Goal: Task Accomplishment & Management: Manage account settings

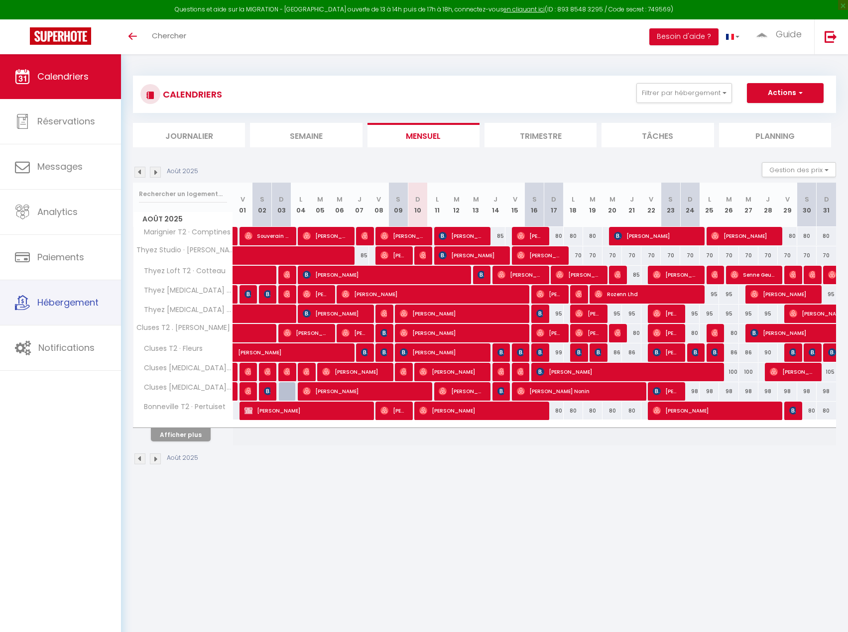
click at [86, 316] on link "Hébergement" at bounding box center [60, 302] width 121 height 45
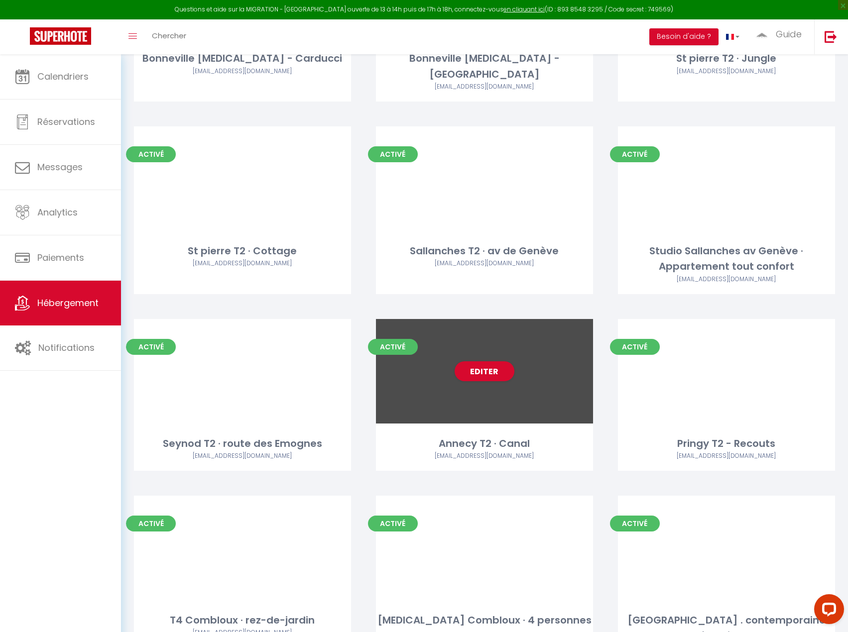
scroll to position [868, 0]
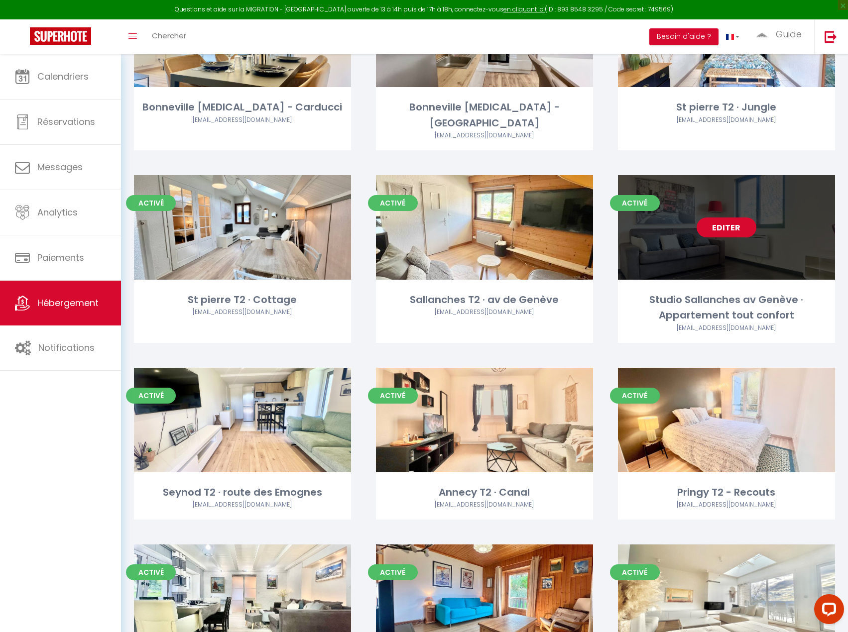
click at [724, 218] on link "Editer" at bounding box center [726, 228] width 60 height 20
click at [716, 218] on link "Editer" at bounding box center [726, 228] width 60 height 20
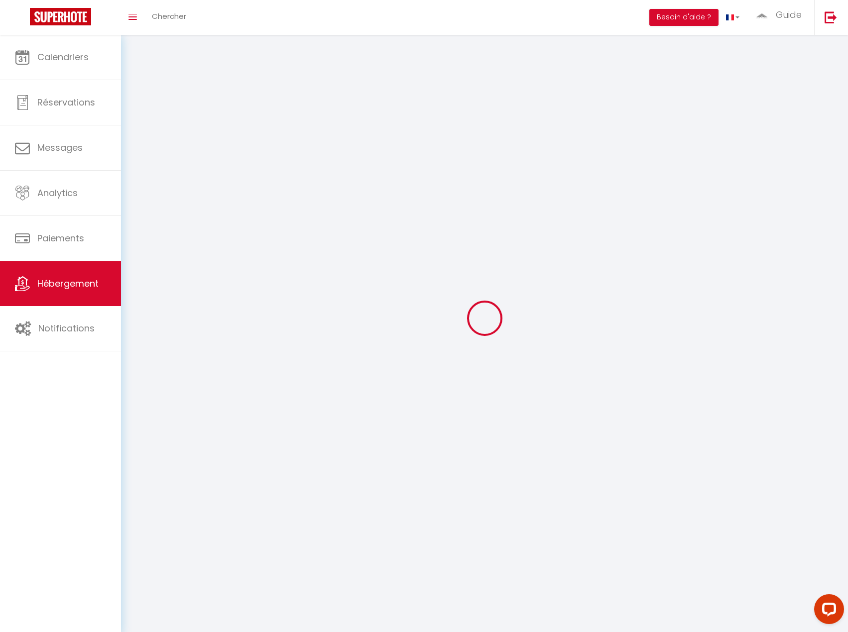
select select "1"
select select
select select "28"
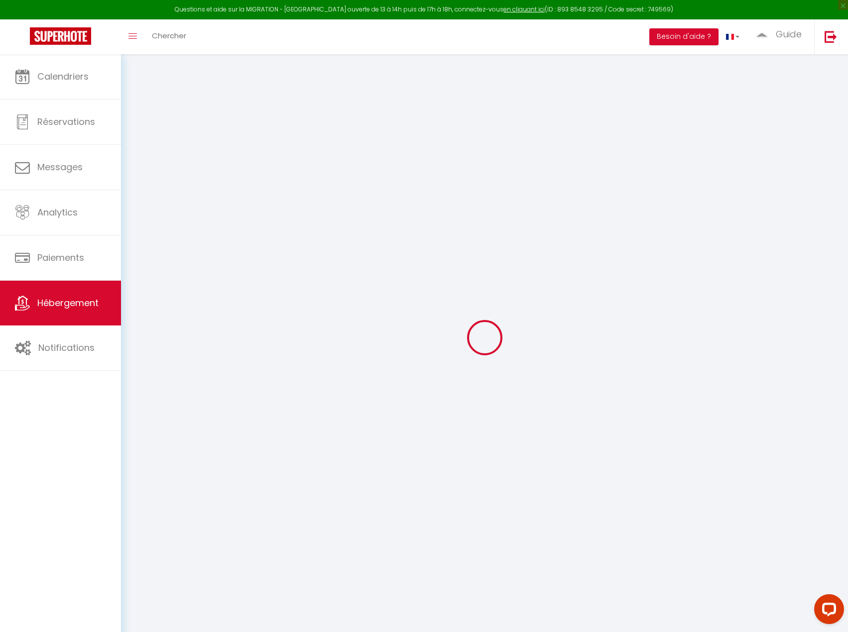
select select
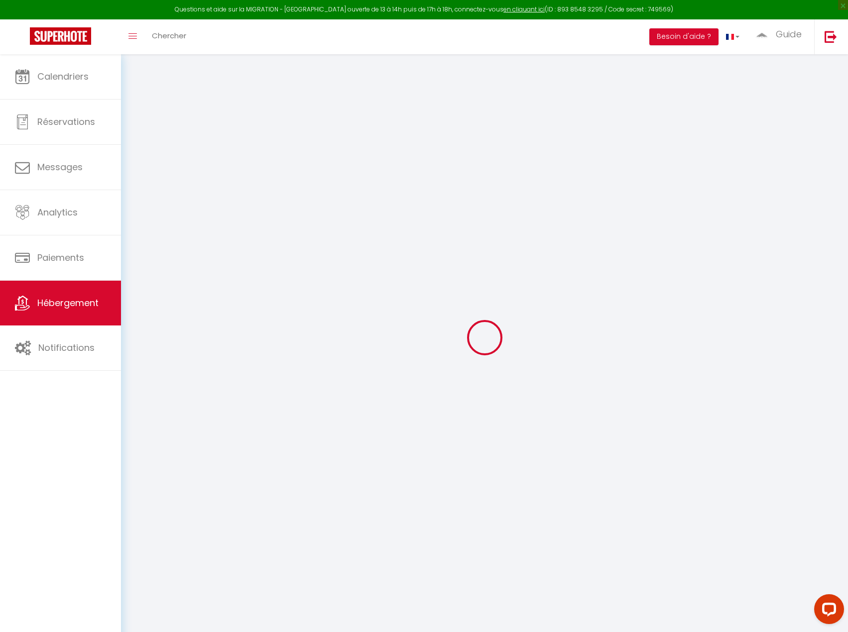
select select
checkbox input "false"
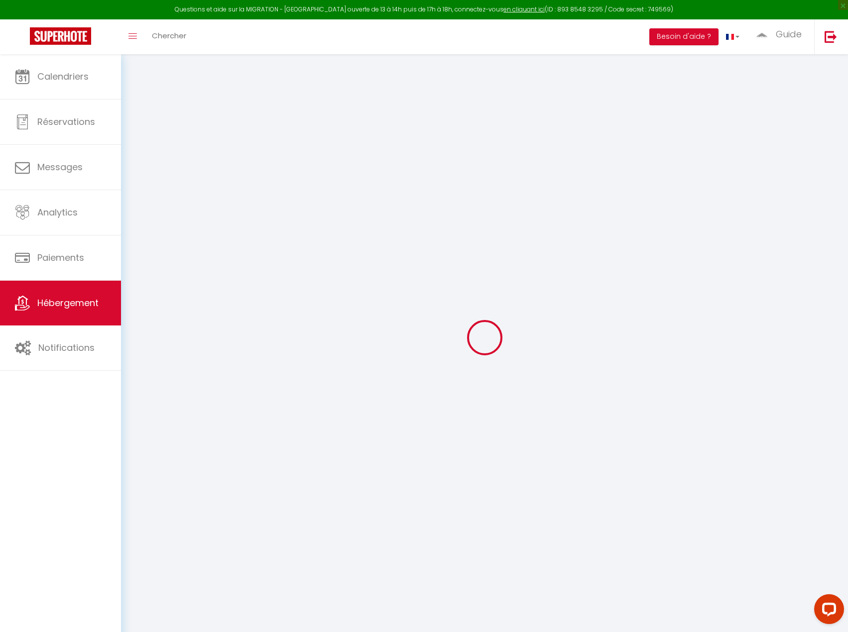
select select
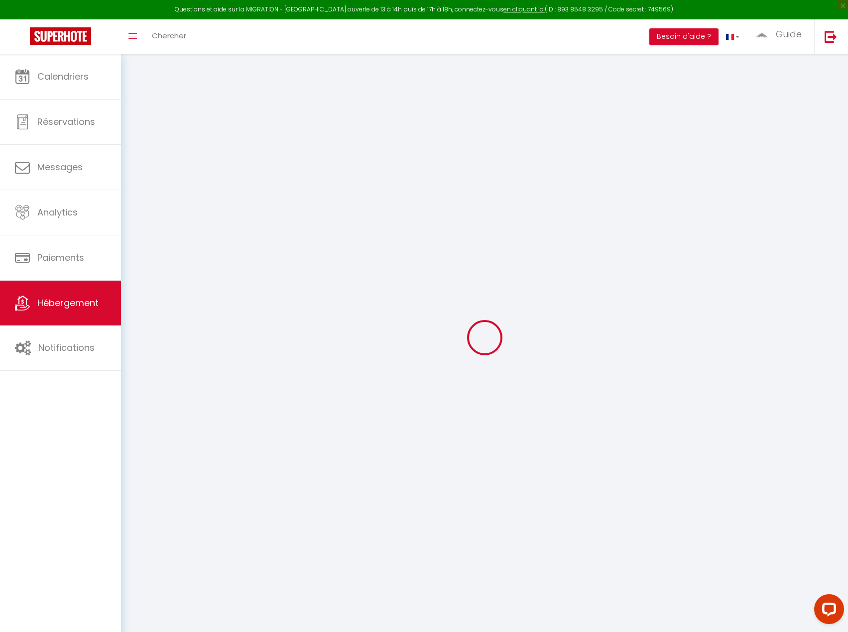
select select
checkbox input "false"
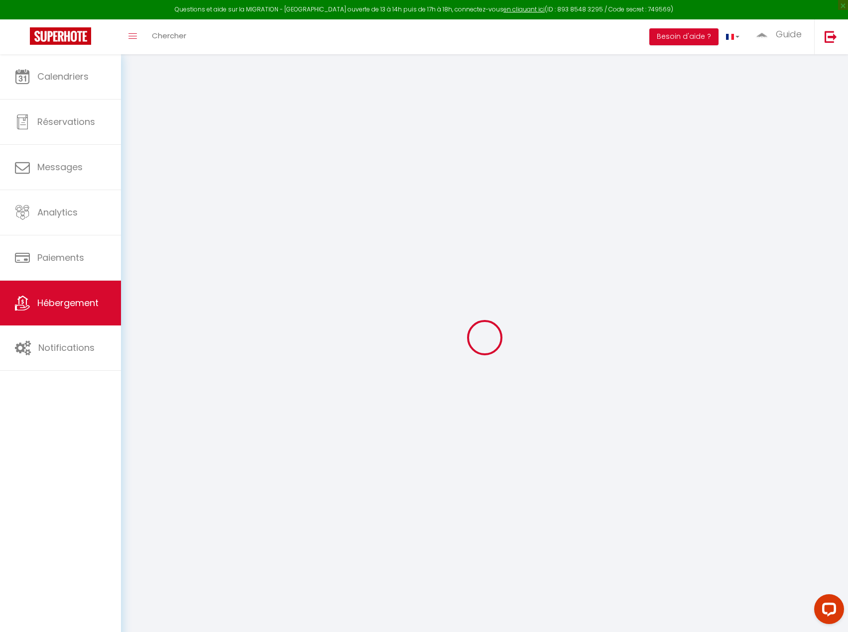
checkbox input "false"
select select
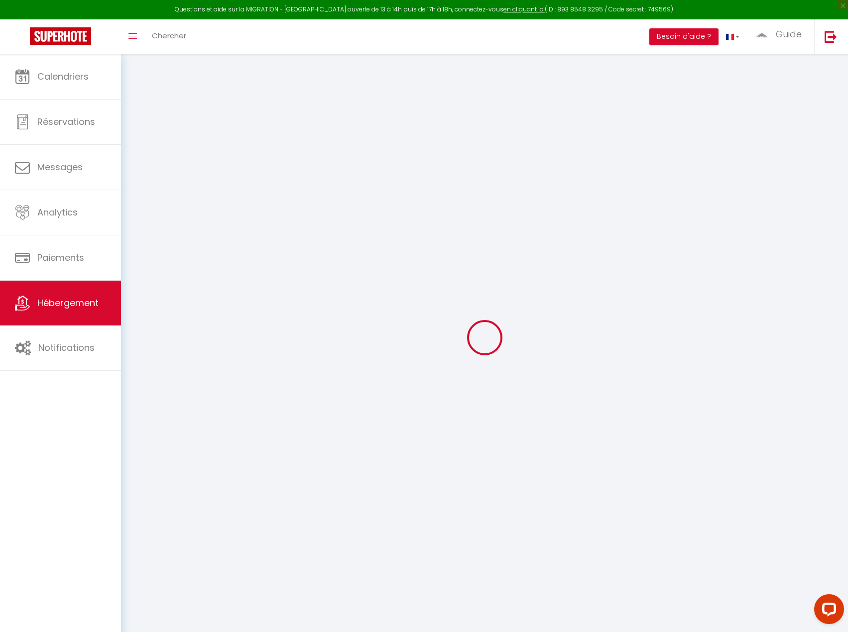
select select
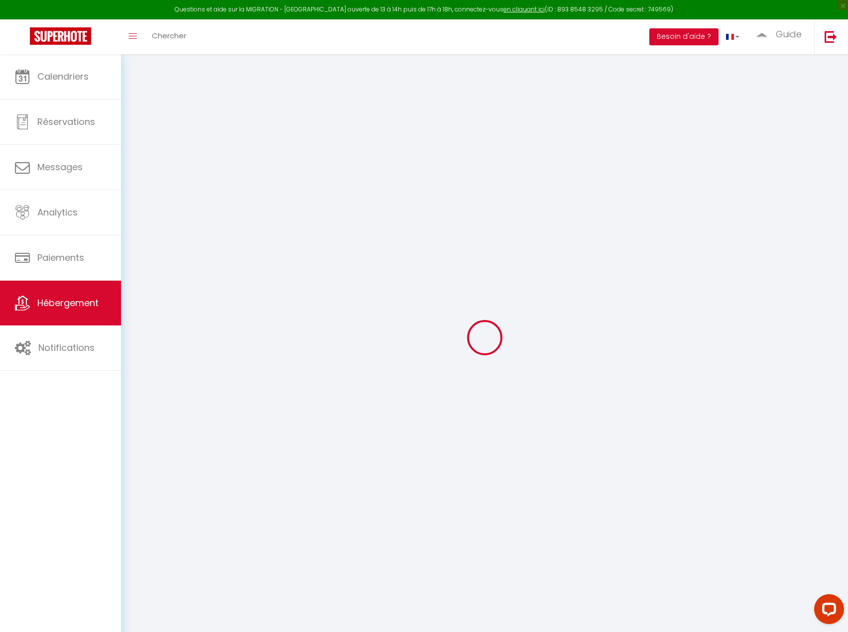
checkbox input "false"
select select
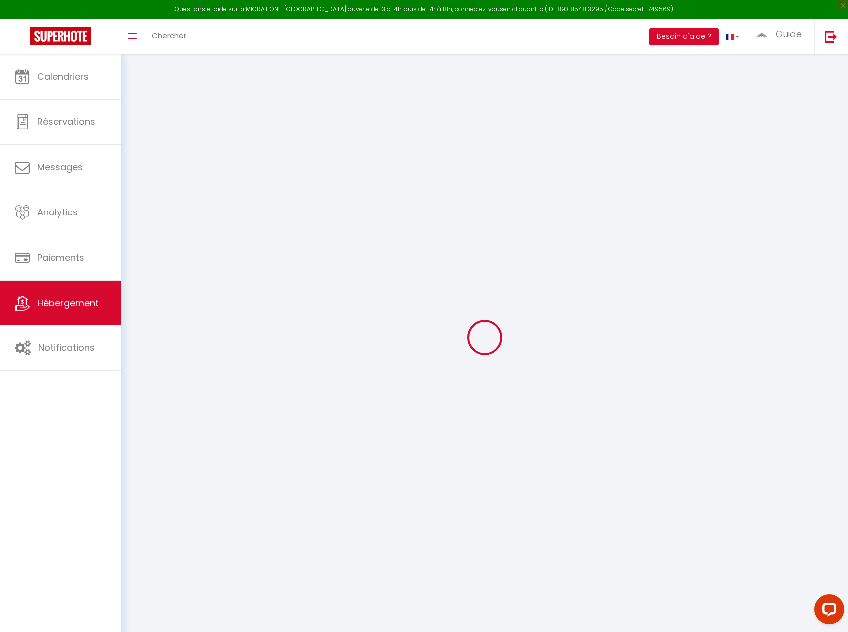
select select
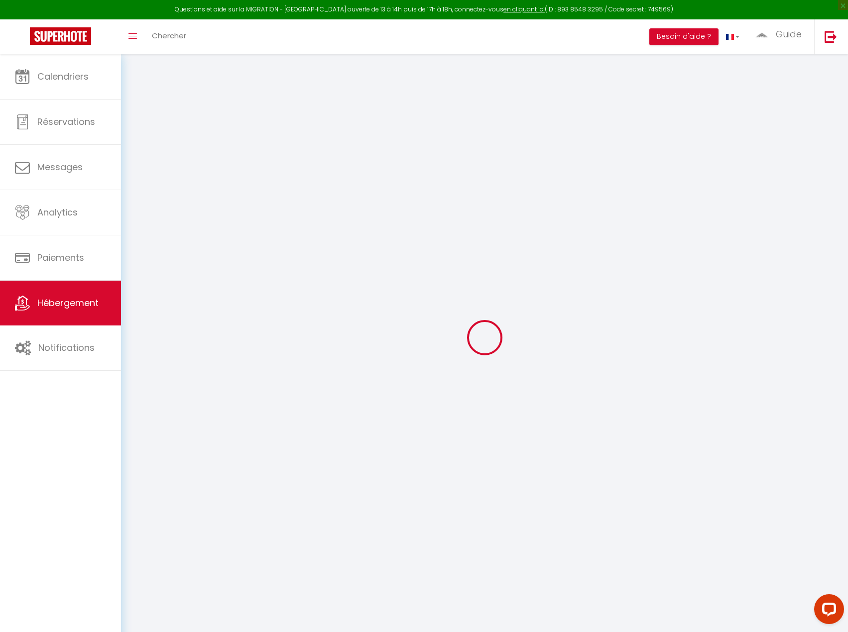
select select
checkbox input "false"
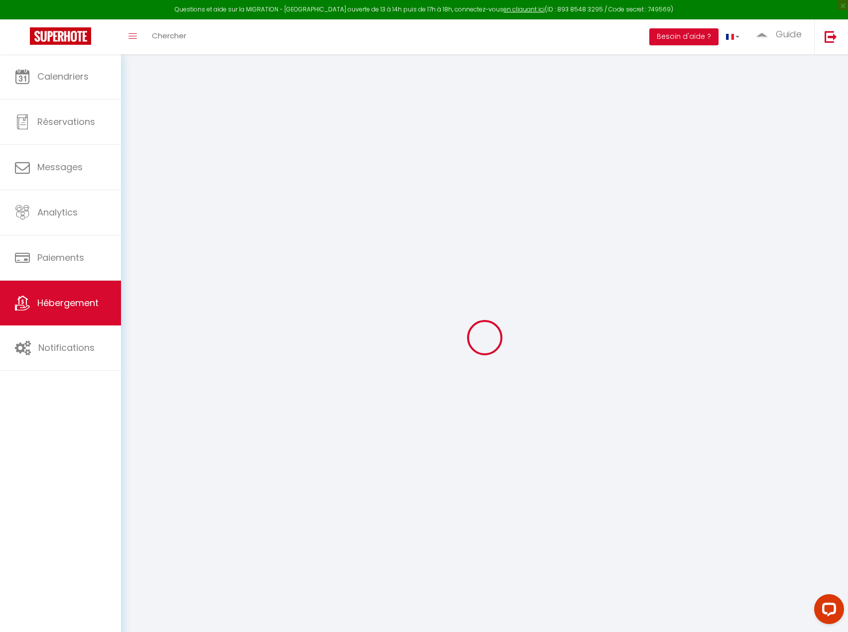
checkbox input "false"
select select
type input "Studio Sallanches av Genève · Appartement tout confort"
type input "[PERSON_NAME]"
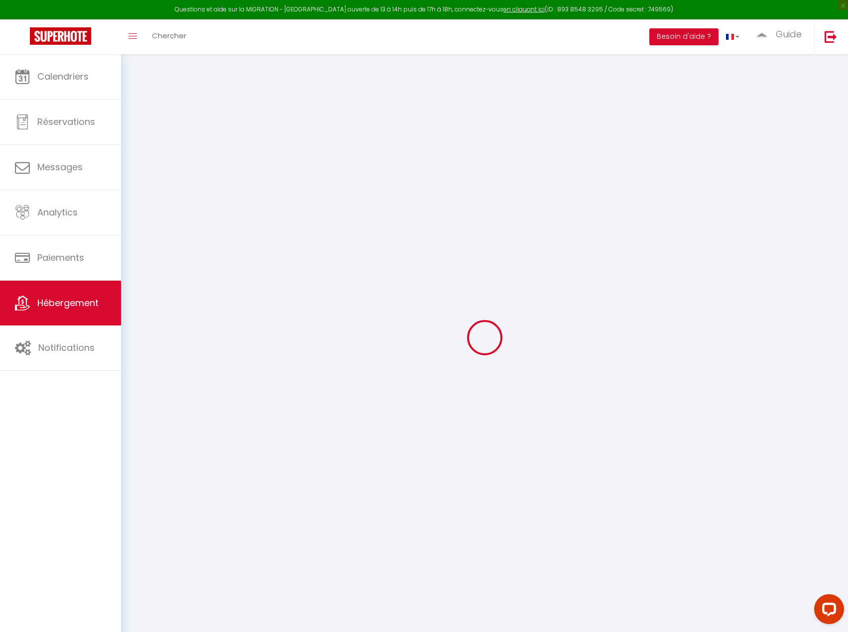
select select "2"
select select "0"
type input "75"
type input "10"
select select
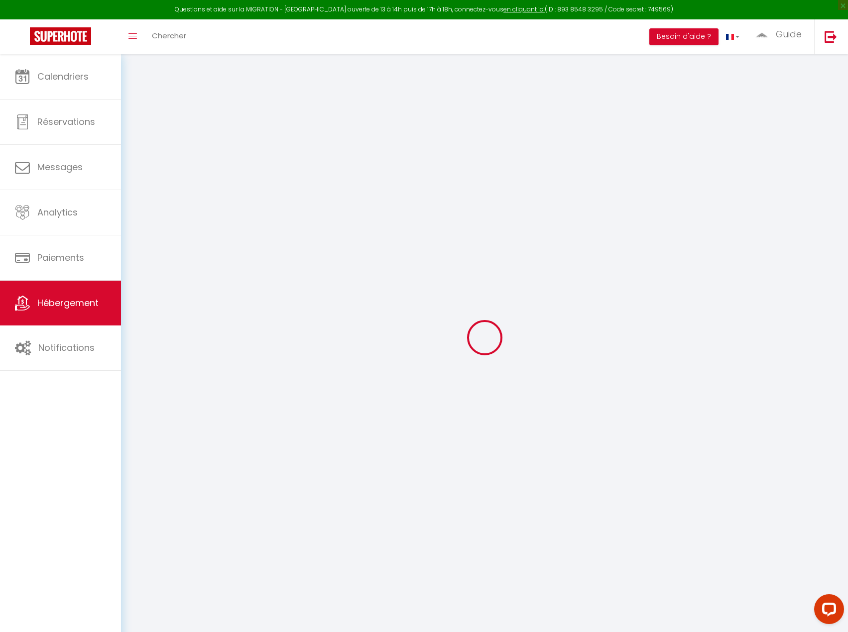
select select
type input "74700"
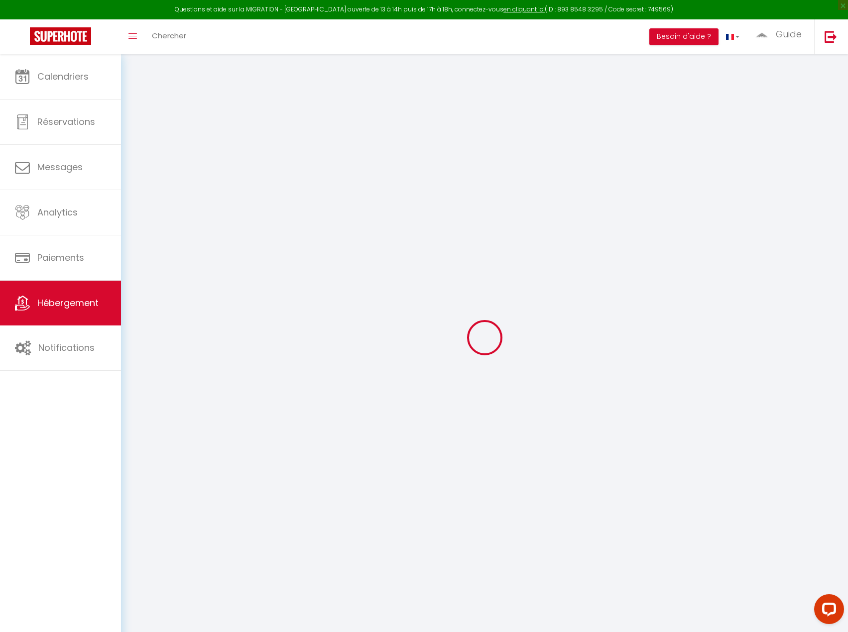
type input "Sallanches"
type input "[EMAIL_ADDRESS][DOMAIN_NAME]"
select select
checkbox input "false"
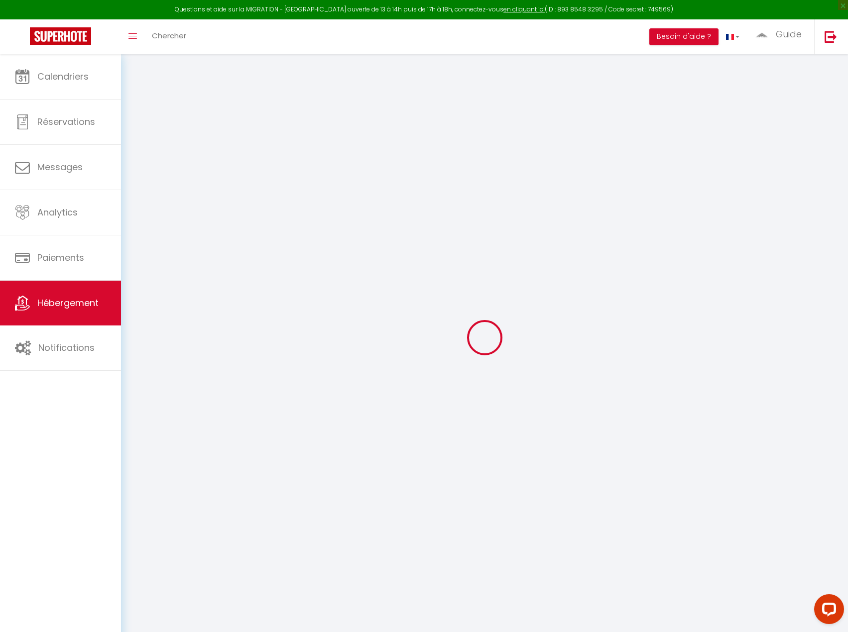
checkbox input "false"
type input "0"
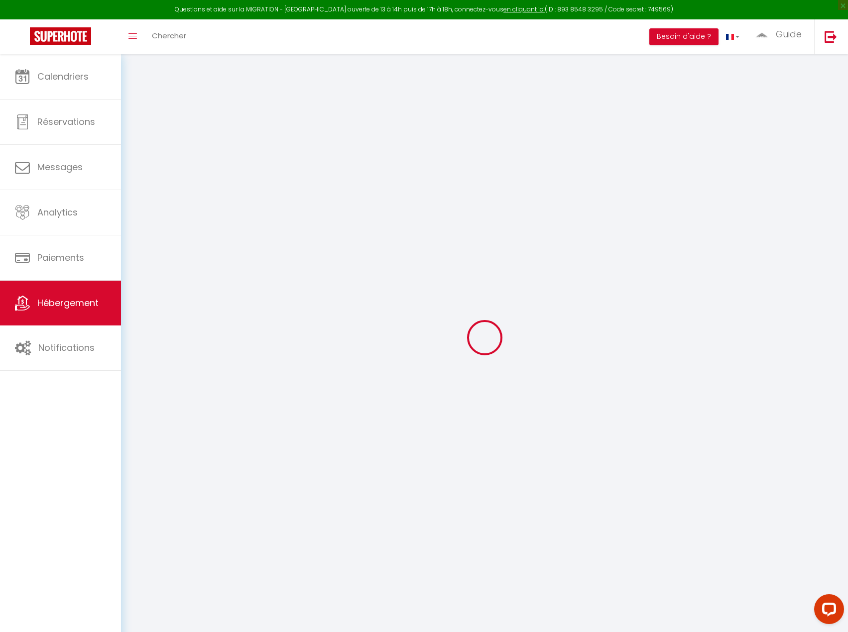
type input "0"
select select
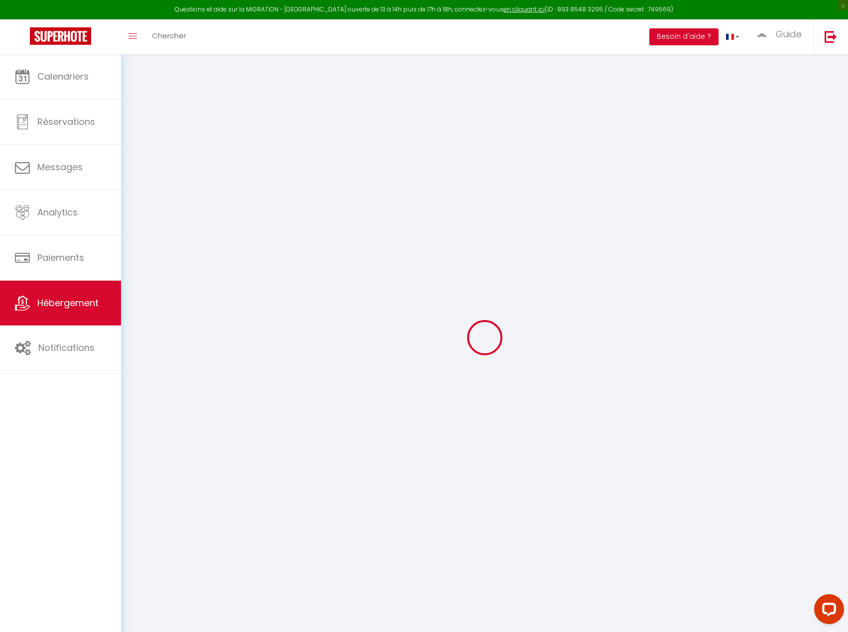
select select
checkbox input "false"
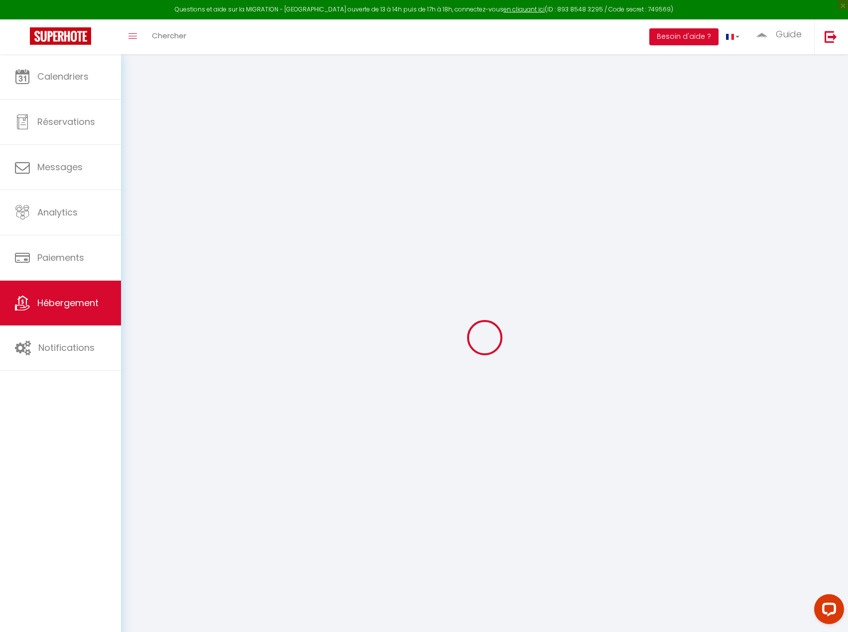
checkbox input "false"
select select
checkbox input "false"
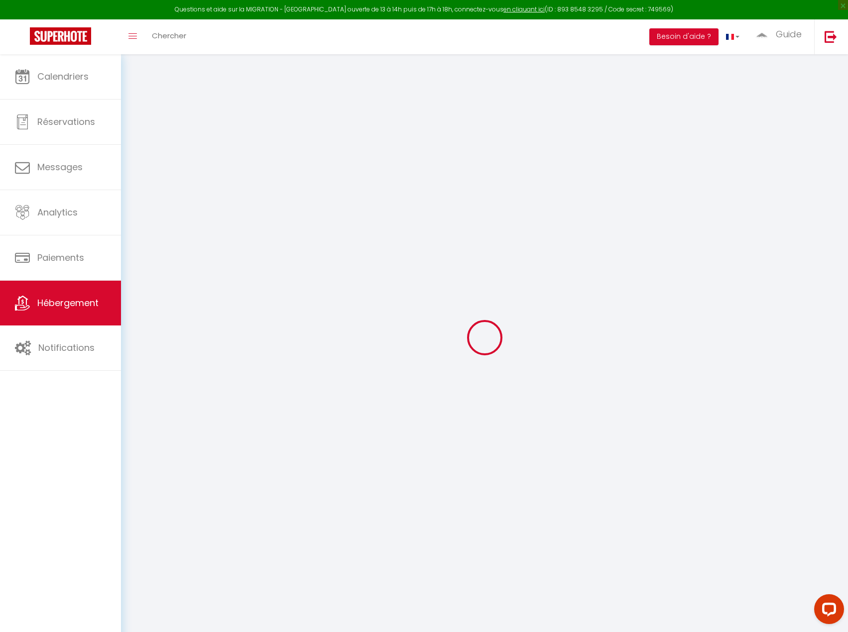
checkbox input "false"
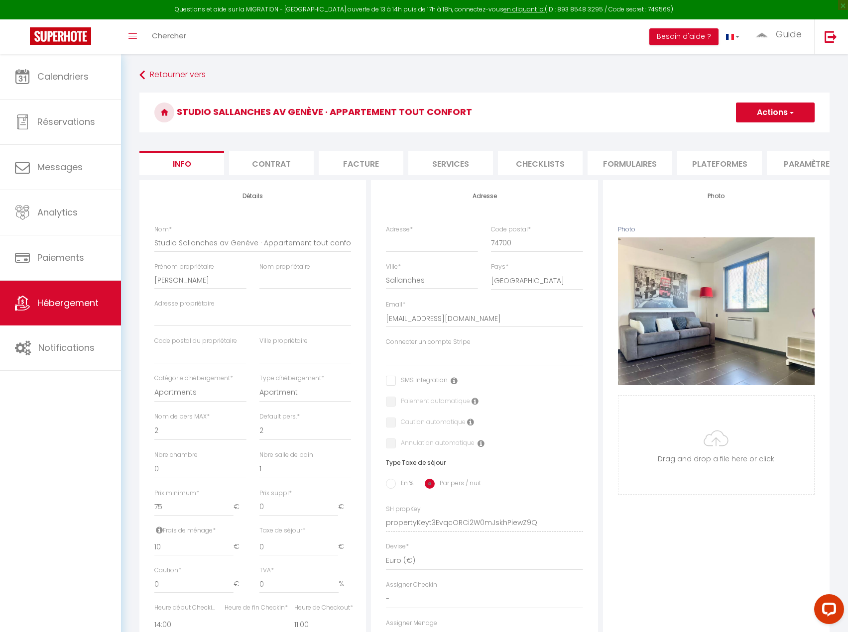
click at [451, 164] on li "Services" at bounding box center [450, 163] width 85 height 24
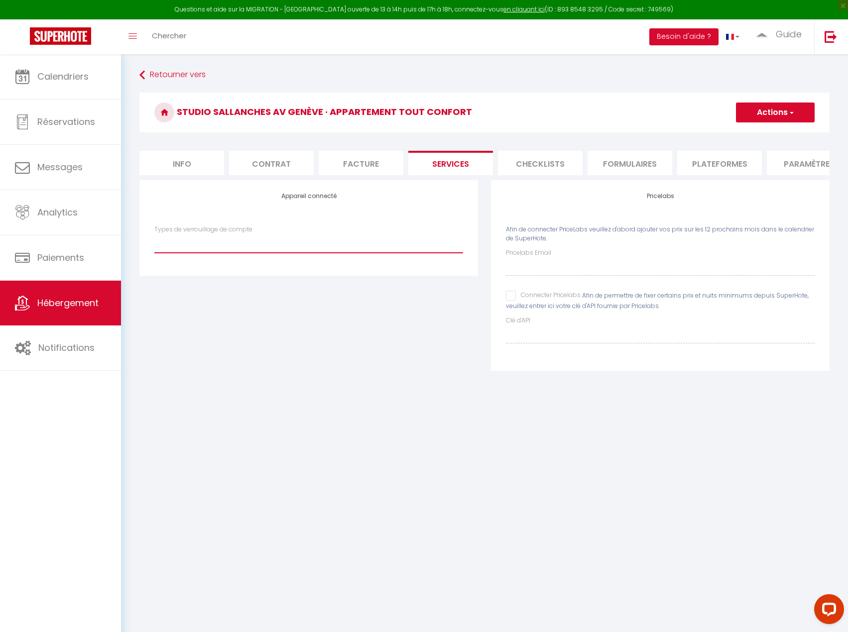
click at [274, 249] on select "SuperCheckin" at bounding box center [308, 243] width 309 height 19
select select "SuperCheckin"
click at [154, 241] on select "SuperCheckin" at bounding box center [308, 243] width 309 height 19
checkbox input "false"
select select
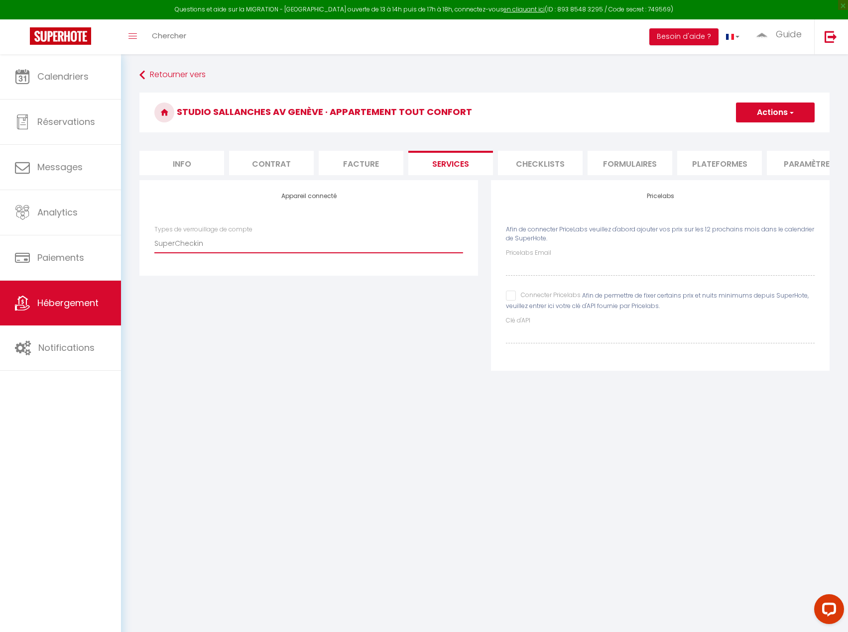
checkbox input "false"
select select
checkbox input "false"
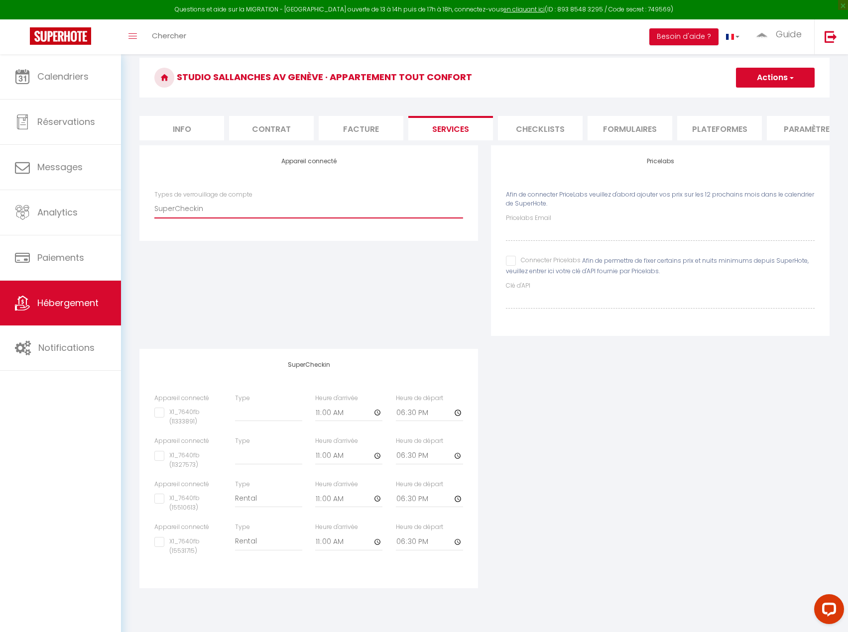
scroll to position [50, 0]
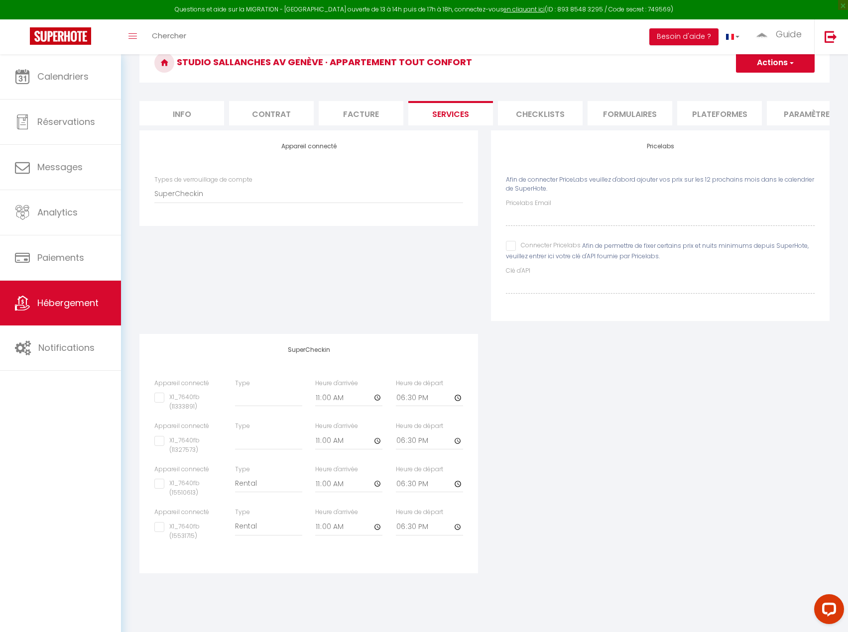
click at [161, 446] on input "X1_7640fb (11327573)" at bounding box center [187, 441] width 67 height 10
checkbox input "true"
checkbox input "false"
select select
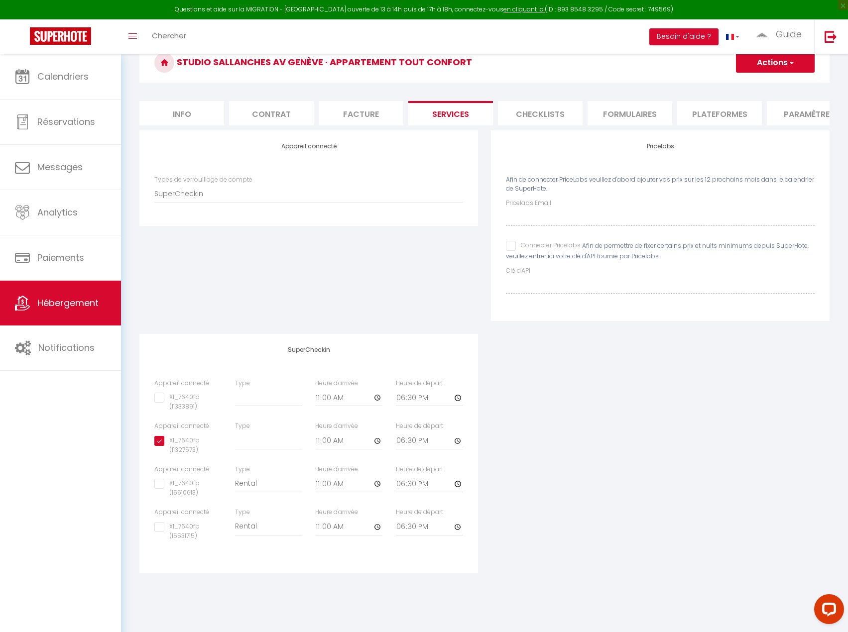
checkbox input "false"
drag, startPoint x: 258, startPoint y: 448, endPoint x: 264, endPoint y: 451, distance: 7.6
click at [258, 407] on select "Building [GEOGRAPHIC_DATA]" at bounding box center [268, 397] width 67 height 19
select select "2"
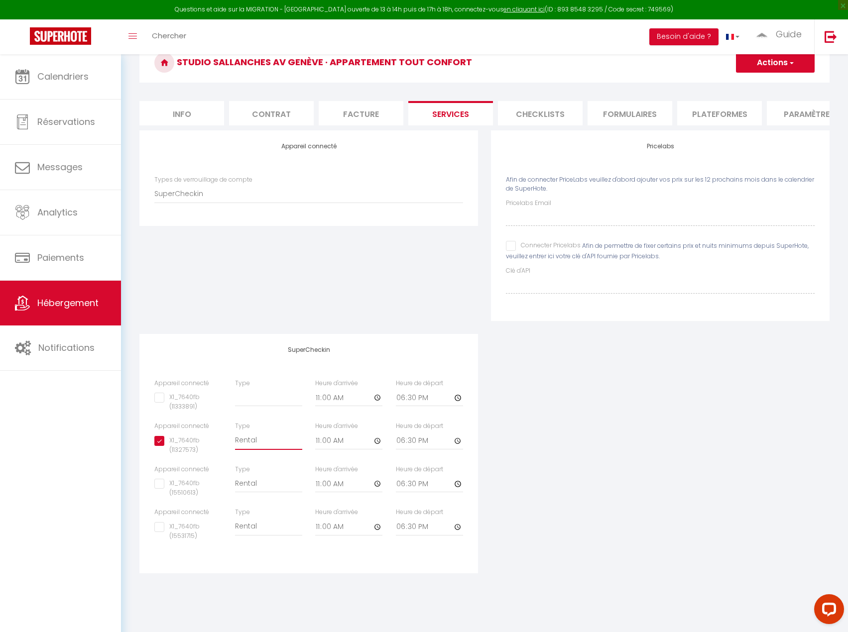
click at [235, 407] on select "Building [GEOGRAPHIC_DATA]" at bounding box center [268, 397] width 67 height 19
checkbox input "false"
select select
checkbox input "false"
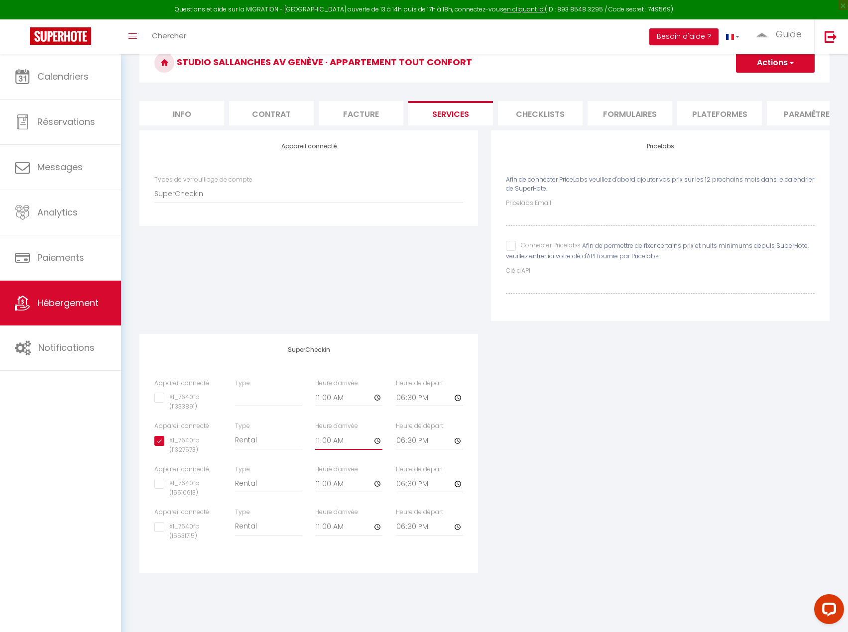
click at [325, 407] on input "11:00" at bounding box center [348, 398] width 67 height 18
click at [318, 407] on input "11:00" at bounding box center [348, 398] width 67 height 18
click at [377, 407] on input "11:00" at bounding box center [348, 398] width 67 height 18
type input "12:00"
checkbox input "false"
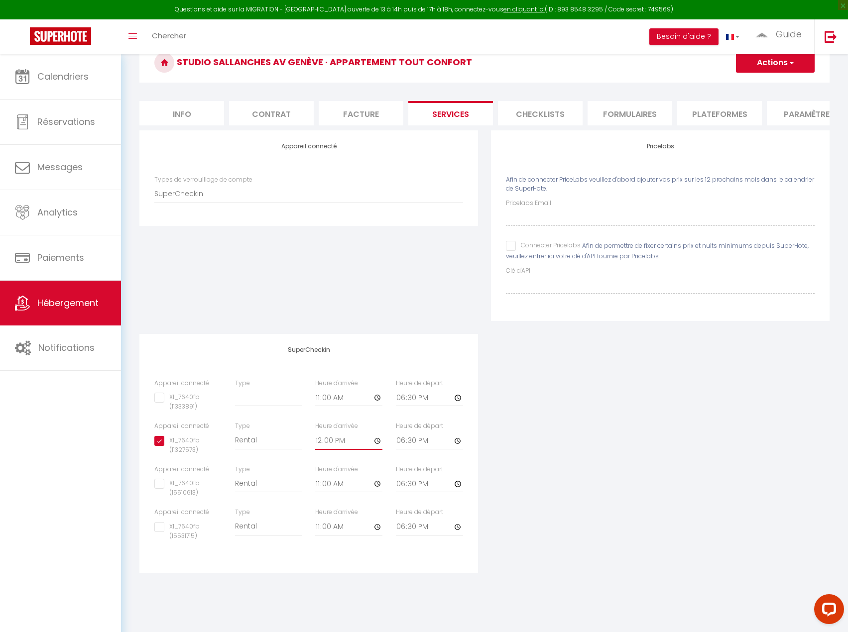
select select
checkbox input "false"
type input "12:00"
click at [458, 407] on input "18:30" at bounding box center [429, 398] width 67 height 18
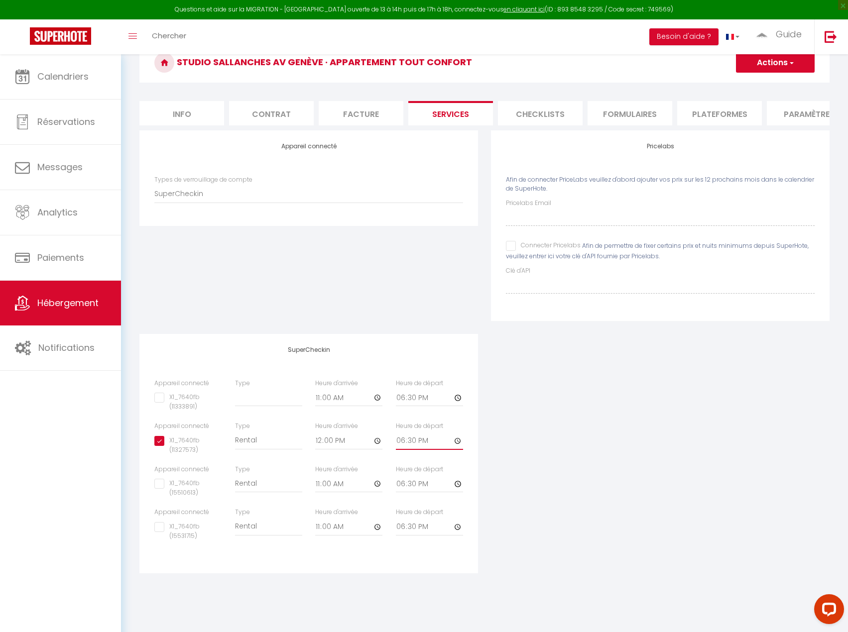
type input "12:30"
checkbox input "false"
select select
checkbox input "false"
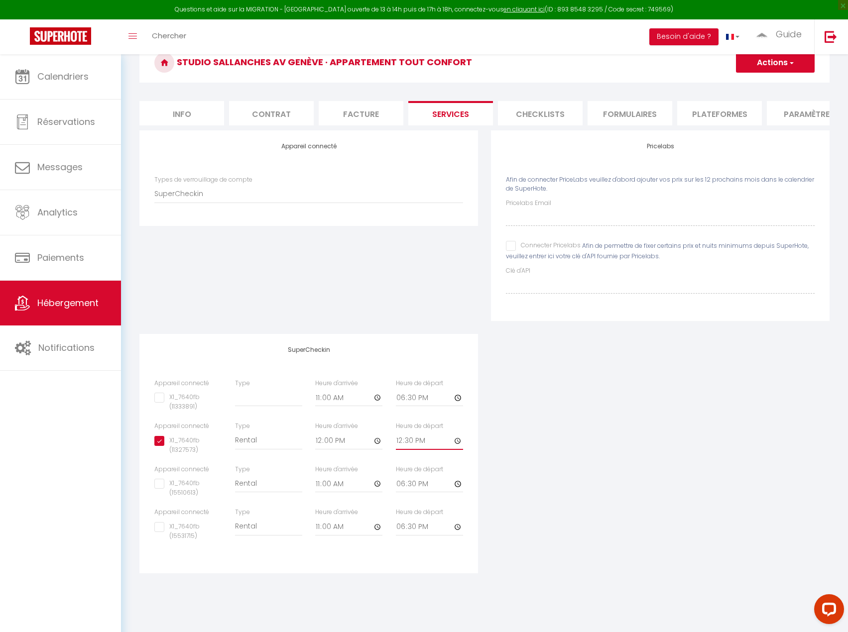
type input "12:00"
checkbox input "false"
select select
checkbox input "false"
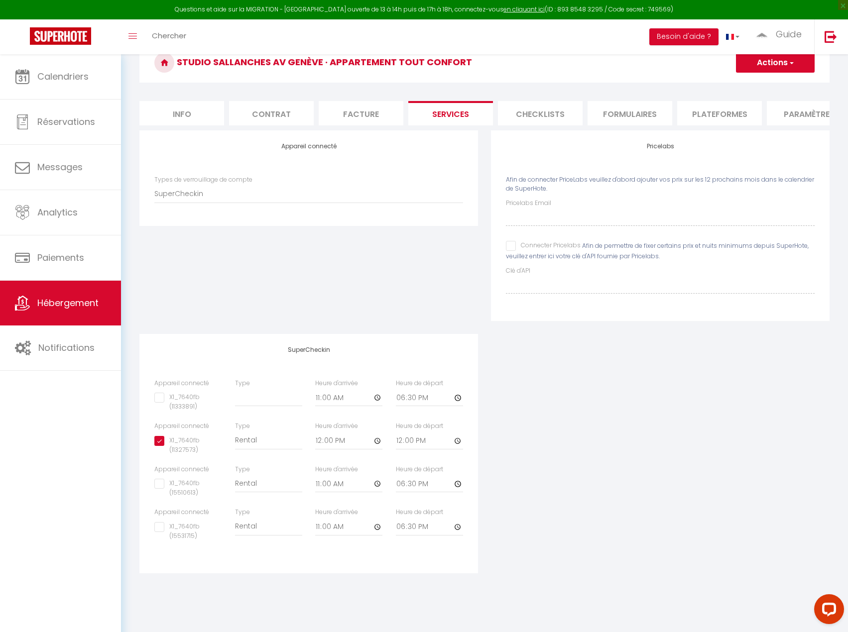
type input "12:00"
click at [518, 468] on div "Appareil connecté Types de verrouillage de compte SuperCheckin Pricelabs Afin d…" at bounding box center [484, 358] width 703 height 456
click at [793, 56] on button "Actions" at bounding box center [775, 63] width 79 height 20
click at [792, 82] on link "Enregistrer" at bounding box center [774, 84] width 79 height 13
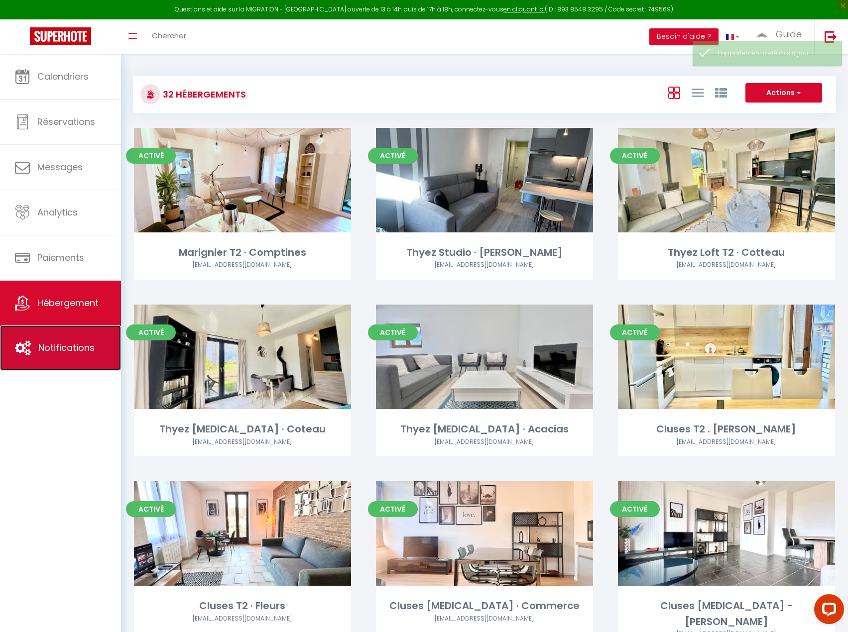
click at [66, 343] on span "Notifications" at bounding box center [66, 347] width 56 height 12
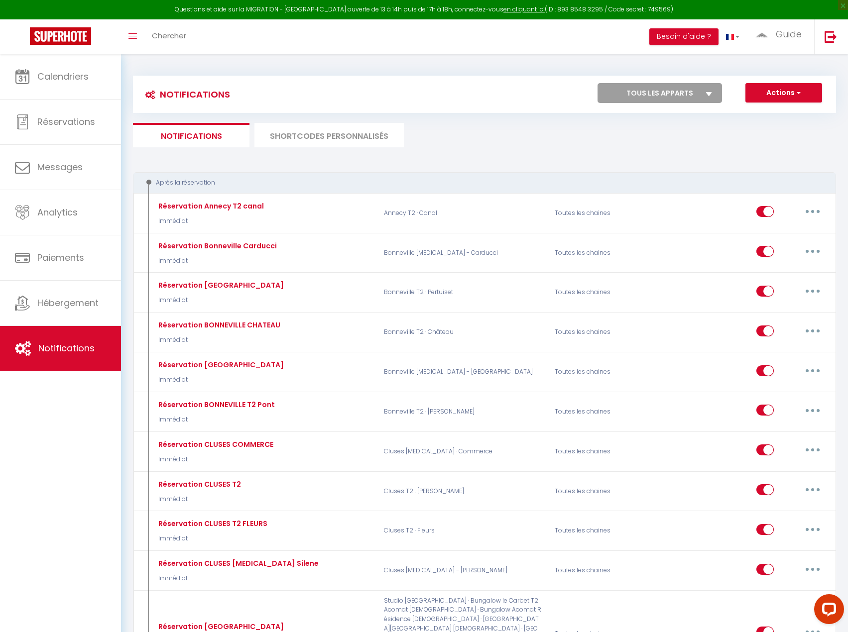
click at [684, 95] on select "Tous les apparts Marignier T2 · Comptines Thyez Studio · [PERSON_NAME] Thyez Lo…" at bounding box center [659, 93] width 124 height 20
click at [628, 82] on div "Notifications Actions Nouvelle Notification Exporter Importer Tous les apparts …" at bounding box center [484, 94] width 703 height 37
drag, startPoint x: 645, startPoint y: 101, endPoint x: 649, endPoint y: 98, distance: 5.3
click at [645, 101] on select "Tous les apparts Marignier T2 · Comptines Thyez Studio · [PERSON_NAME] Thyez Lo…" at bounding box center [659, 93] width 124 height 20
select select "72141"
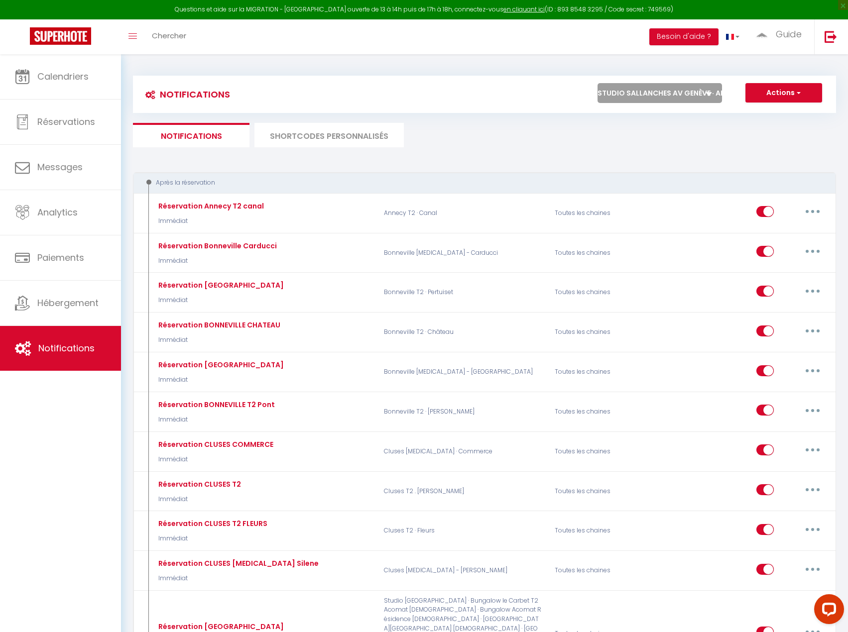
click at [597, 83] on select "Tous les apparts Marignier T2 · Comptines Thyez Studio · [PERSON_NAME] Thyez Lo…" at bounding box center [659, 93] width 124 height 20
checkbox input "false"
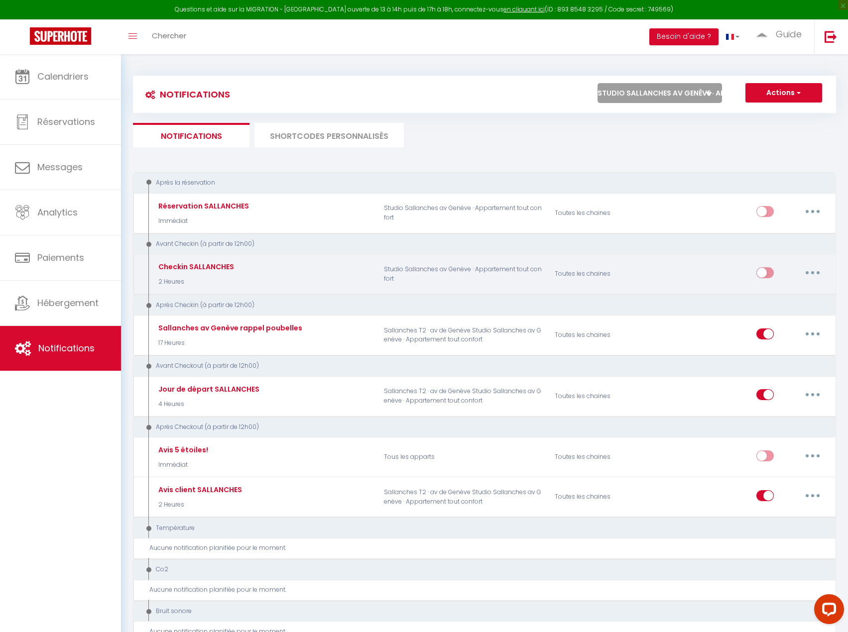
click at [810, 273] on button "button" at bounding box center [812, 273] width 28 height 16
click at [781, 292] on link "Editer" at bounding box center [787, 295] width 74 height 17
type input "Checkin SALLANCHES"
select select "2 Heures"
select select
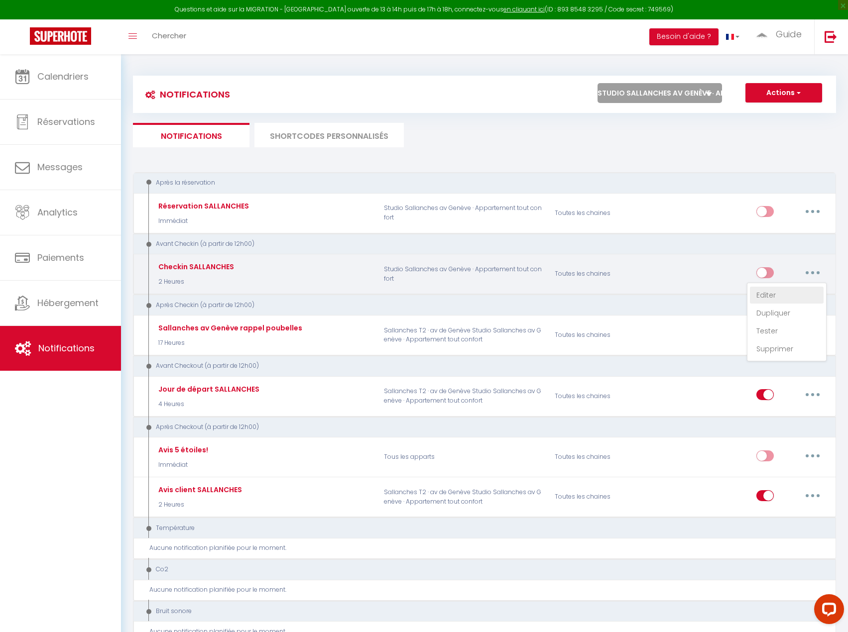
checkbox input "true"
checkbox input "false"
radio input "true"
type input "Checkin Sallanches"
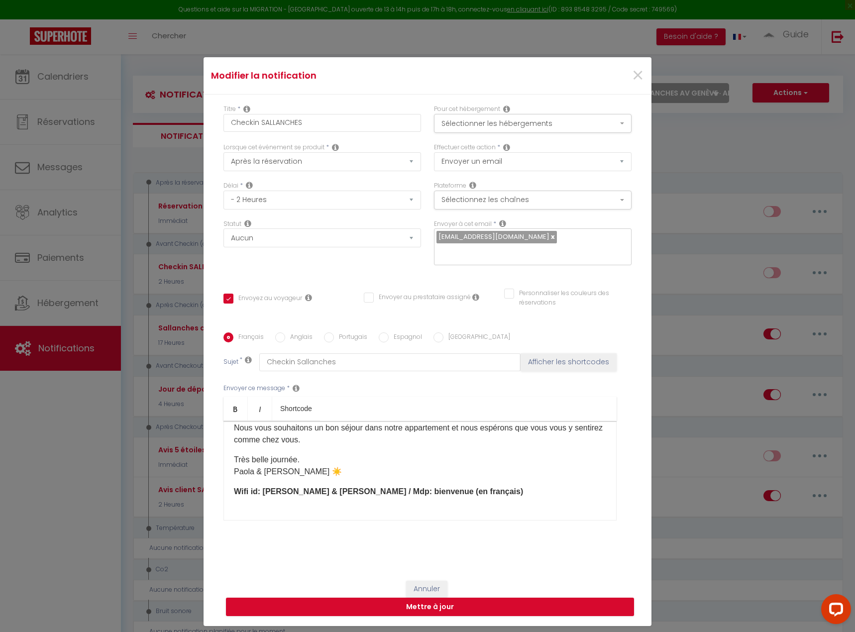
scroll to position [310, 0]
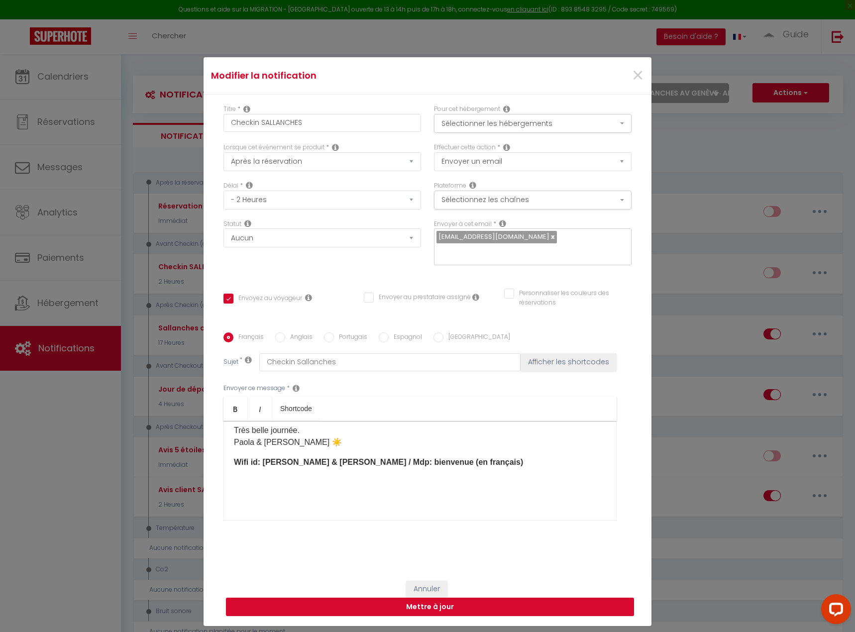
click at [435, 607] on button "Mettre à jour" at bounding box center [430, 607] width 408 height 19
checkbox input "true"
checkbox input "false"
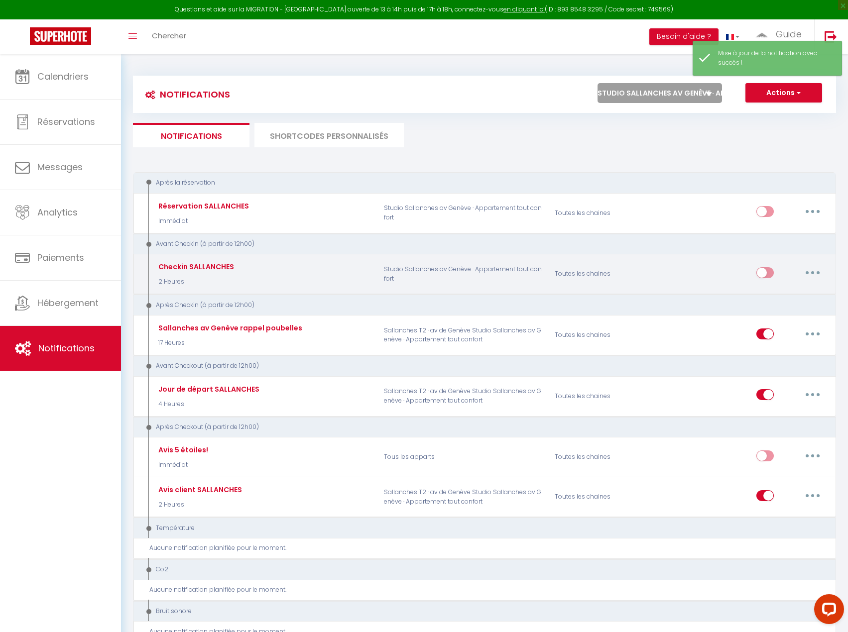
click at [756, 273] on input "checkbox" at bounding box center [764, 274] width 17 height 15
checkbox input "true"
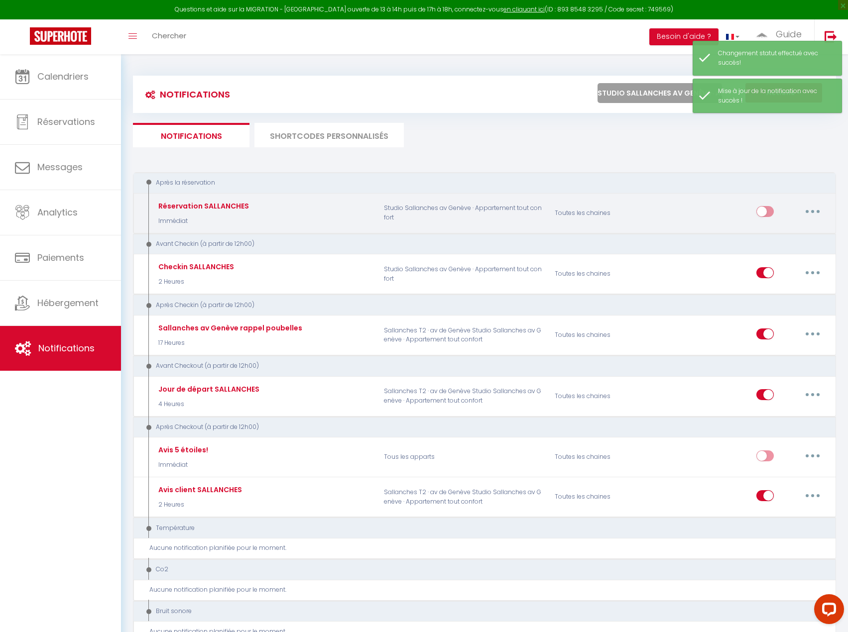
click at [760, 214] on input "checkbox" at bounding box center [764, 213] width 17 height 15
checkbox input "true"
select select
checkbox input "false"
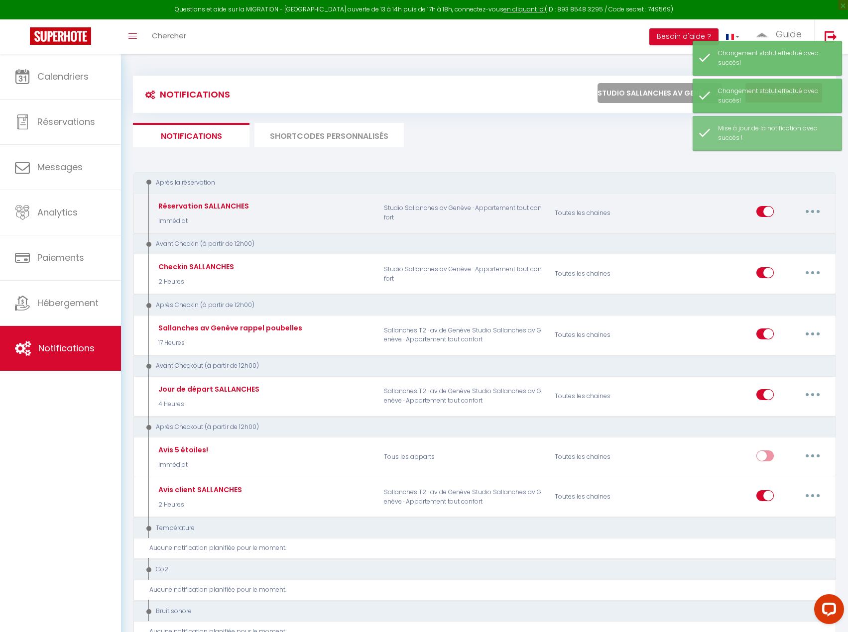
click at [815, 209] on button "button" at bounding box center [812, 212] width 28 height 16
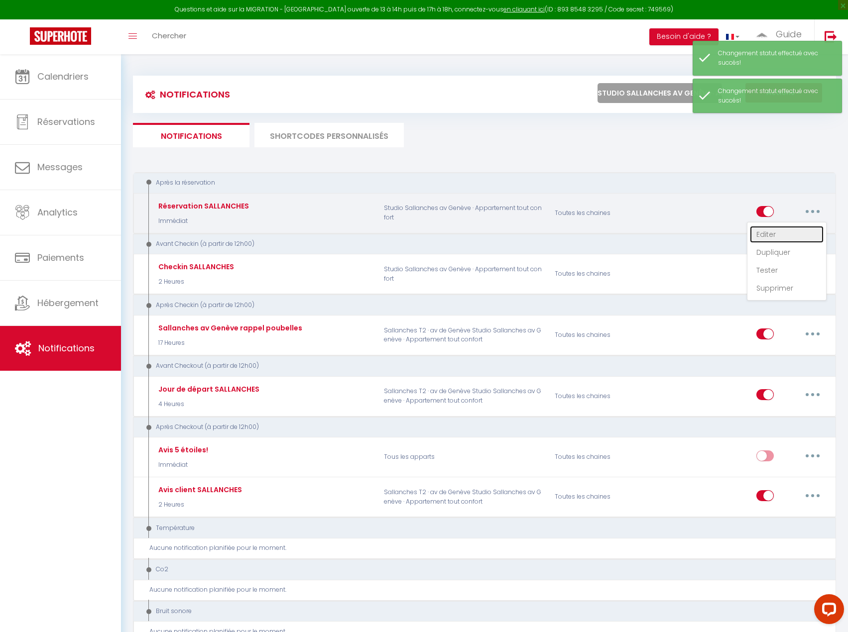
click at [782, 235] on link "Editer" at bounding box center [787, 234] width 74 height 17
type input "Réservation SALLANCHES"
select select "Immédiat"
select select
checkbox input "true"
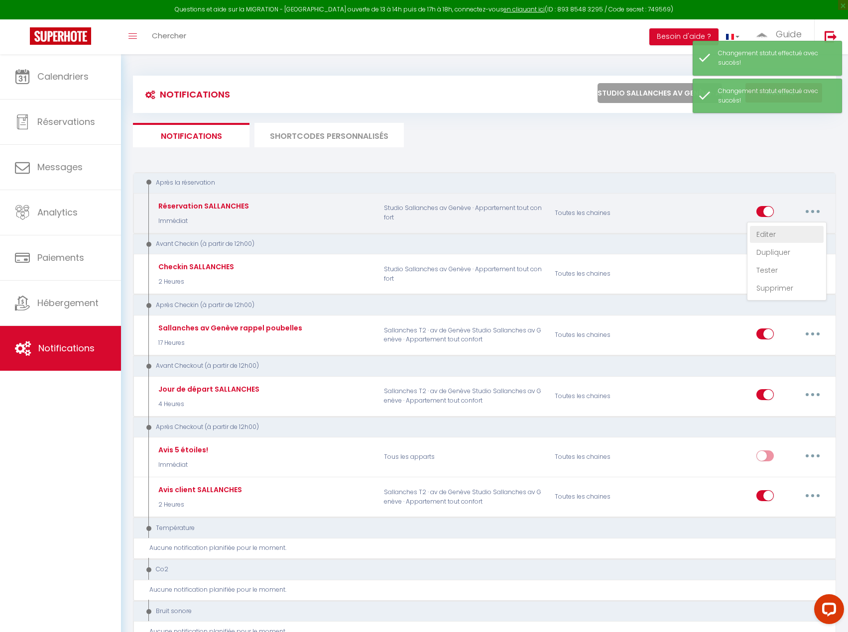
checkbox input "false"
radio input "true"
type input "Réservation Sallanches"
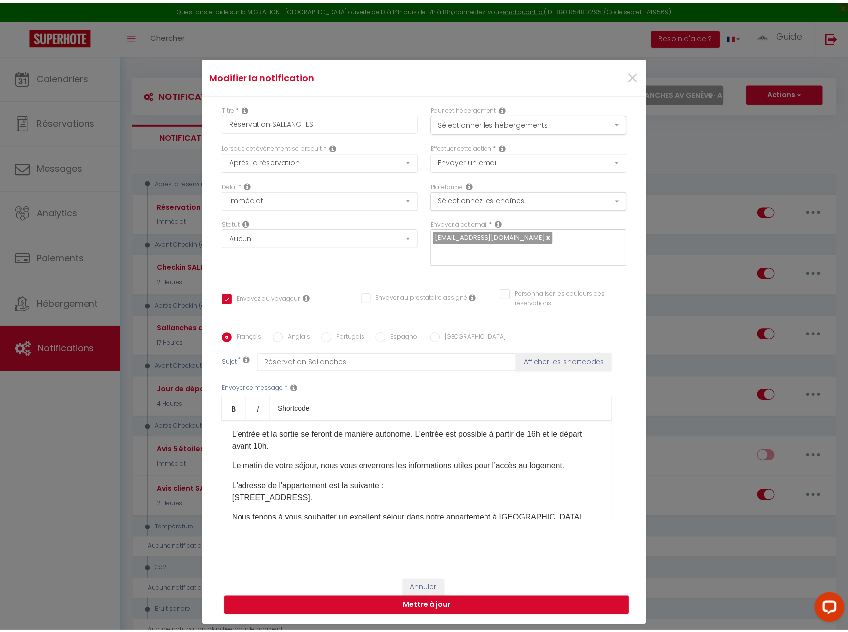
scroll to position [0, 0]
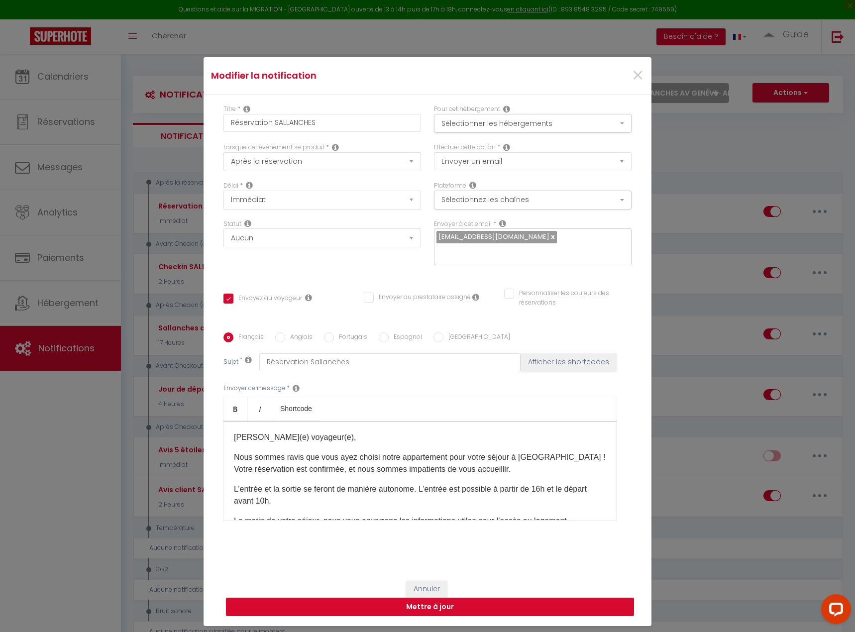
click at [437, 609] on button "Mettre à jour" at bounding box center [430, 607] width 408 height 19
checkbox input "true"
checkbox input "false"
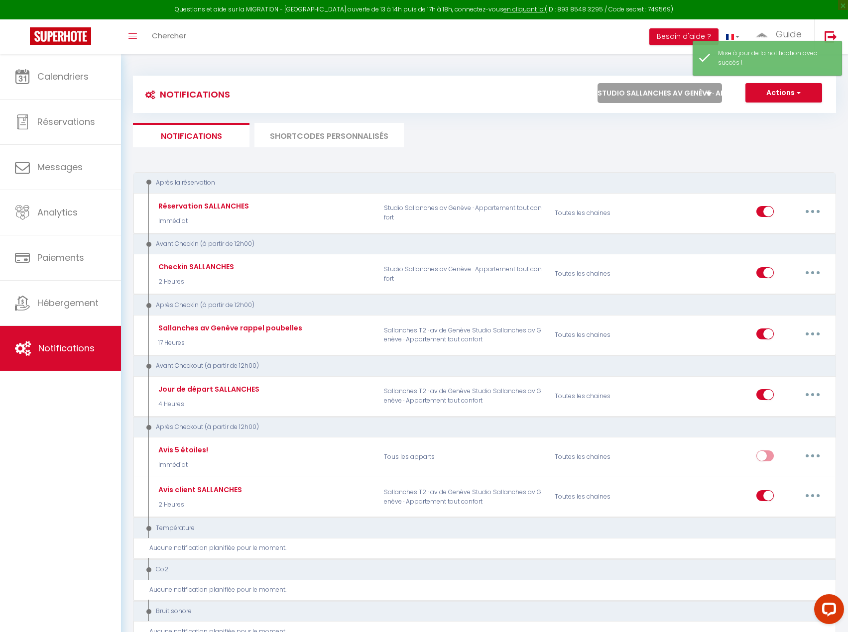
checkbox input "true"
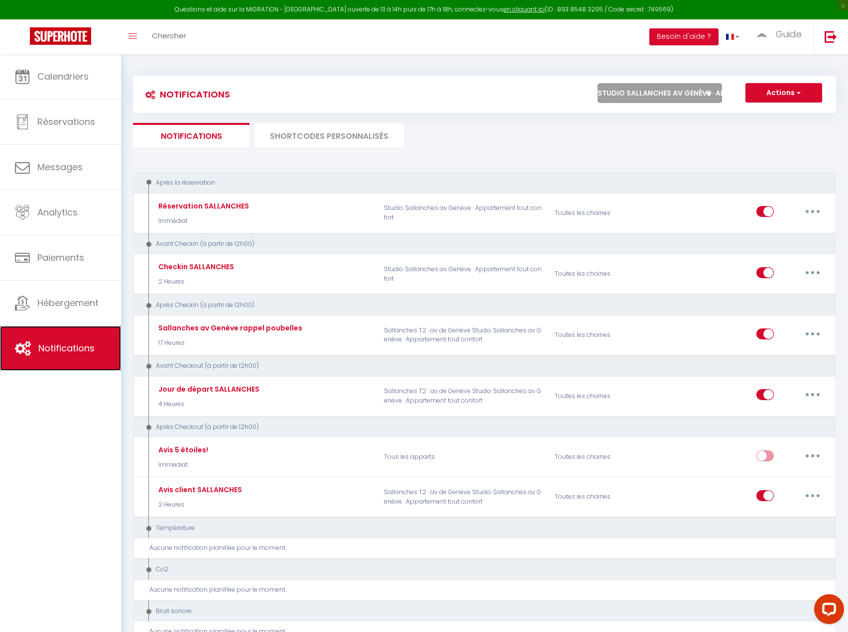
click at [72, 354] on span "Notifications" at bounding box center [66, 348] width 56 height 12
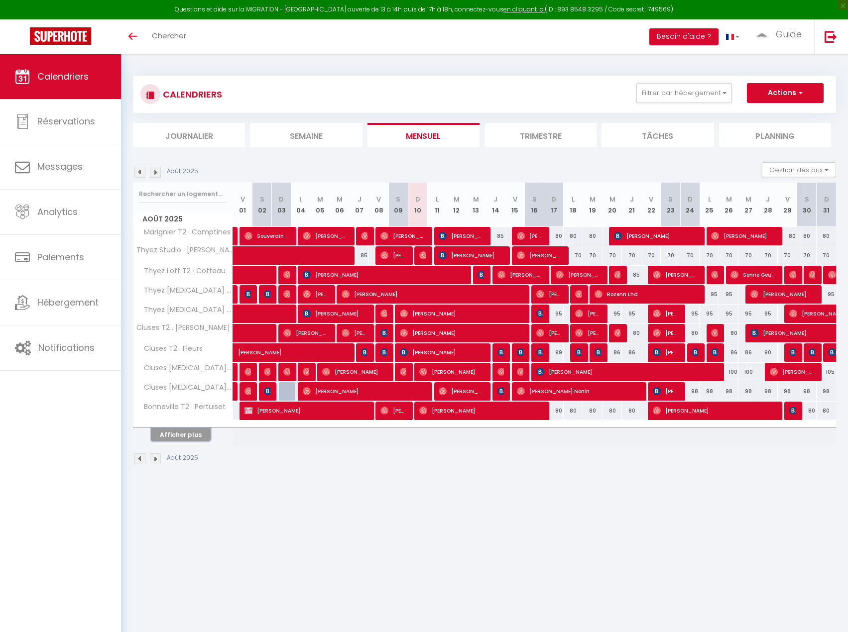
click at [177, 436] on button "Afficher plus" at bounding box center [181, 434] width 60 height 13
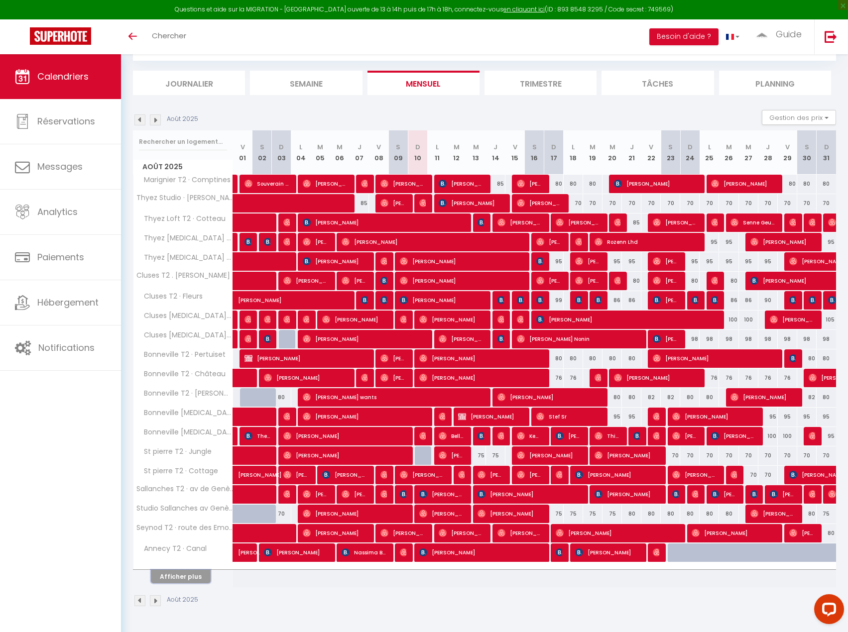
scroll to position [54, 0]
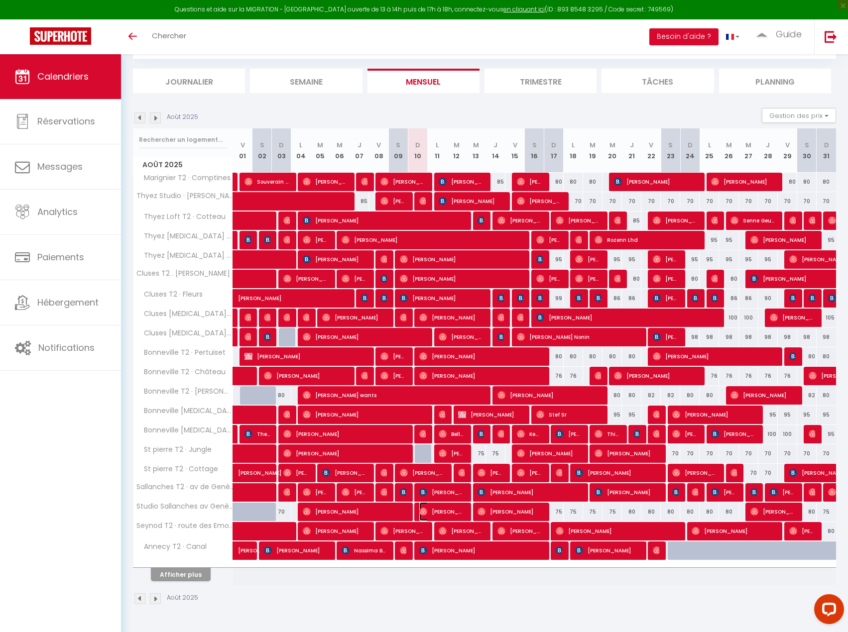
click at [435, 514] on span "Maya Pokos" at bounding box center [441, 511] width 45 height 19
select select "OK"
select select "0"
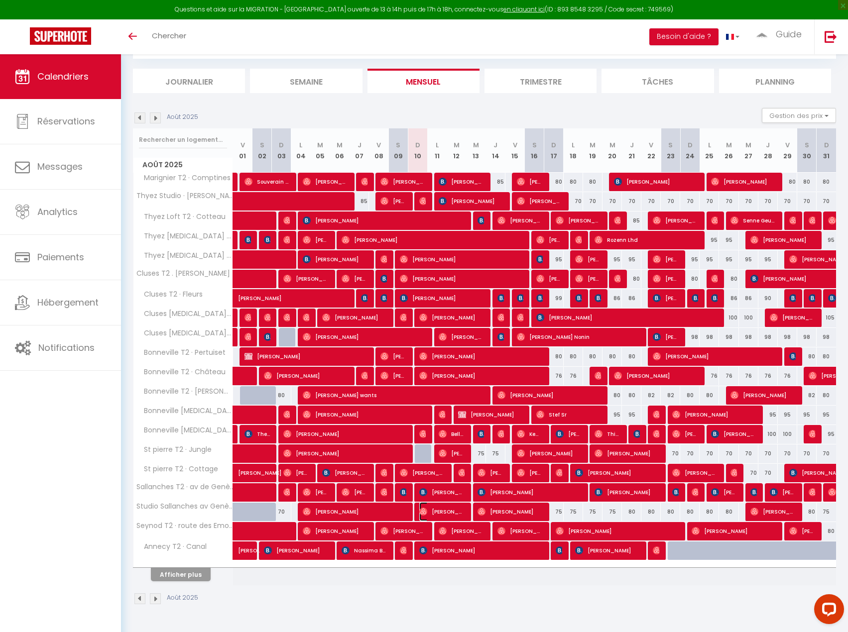
select select "1"
select select
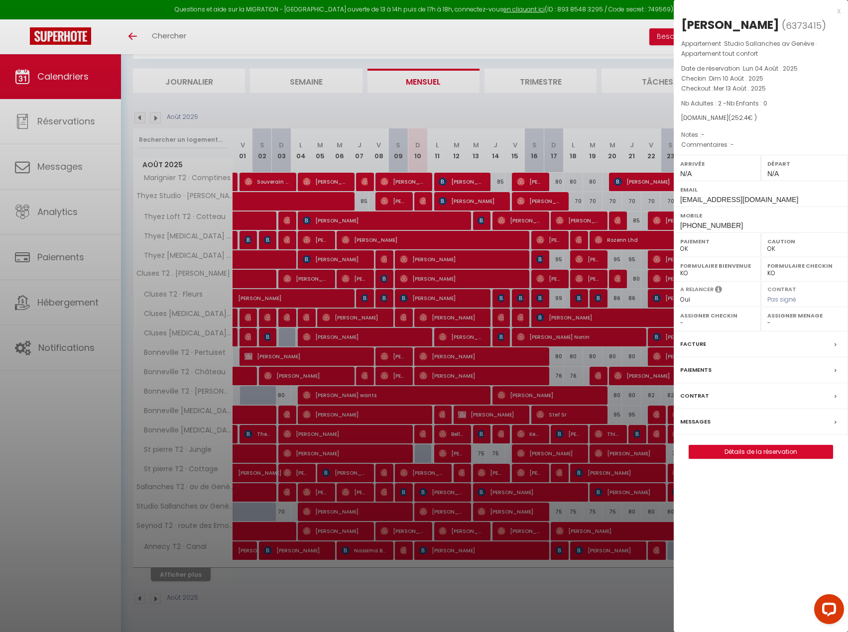
drag, startPoint x: 693, startPoint y: 422, endPoint x: 852, endPoint y: 373, distance: 166.0
click at [693, 422] on label "Messages" at bounding box center [695, 422] width 30 height 10
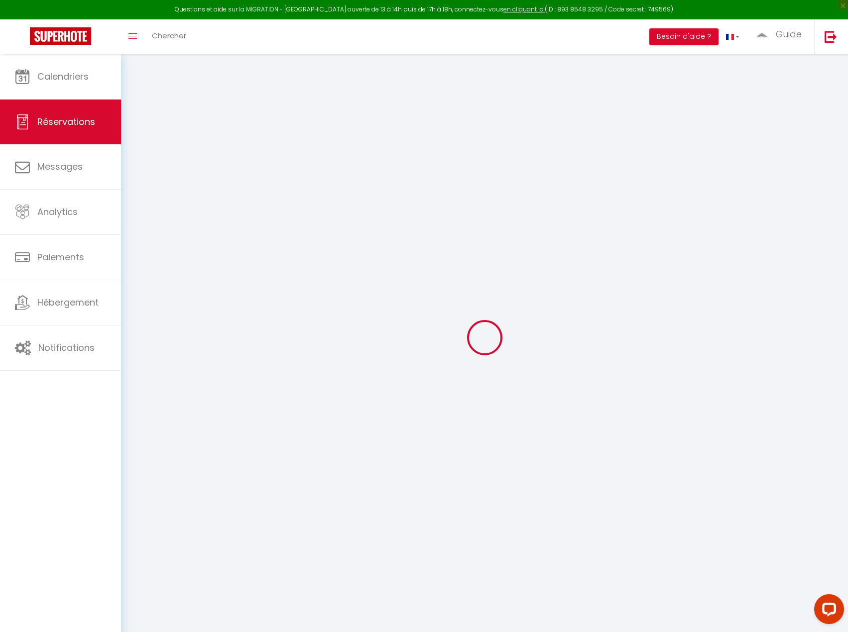
select select
checkbox input "false"
select select
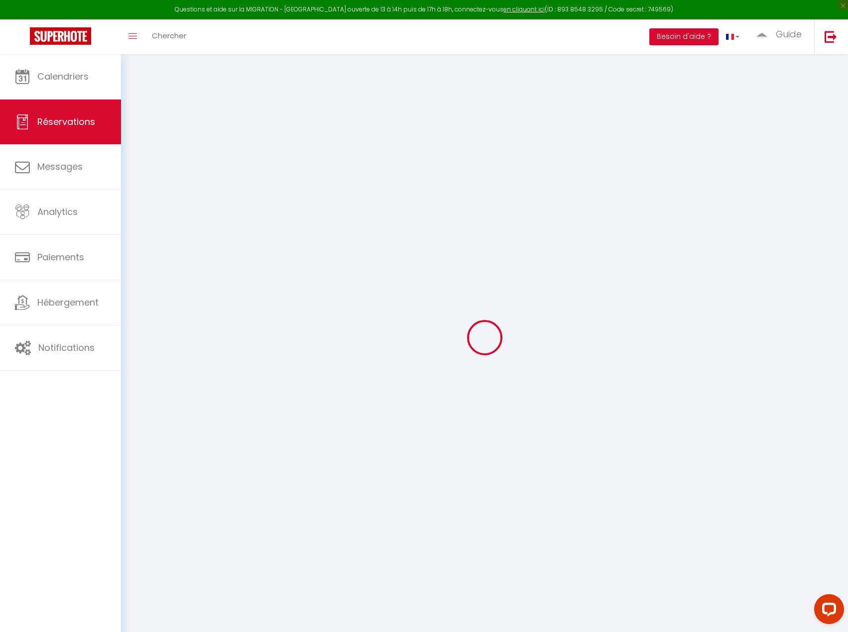
select select
checkbox input "false"
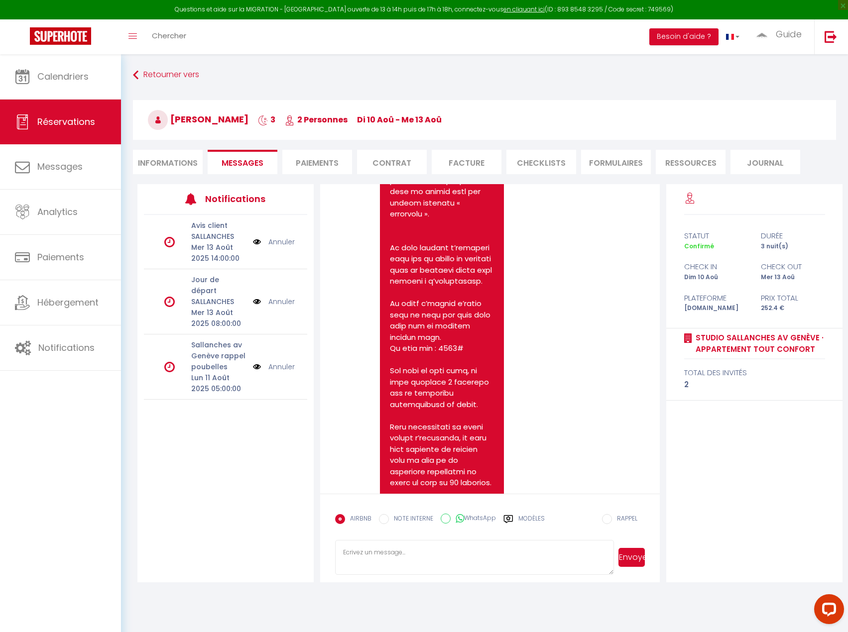
scroll to position [1134, 0]
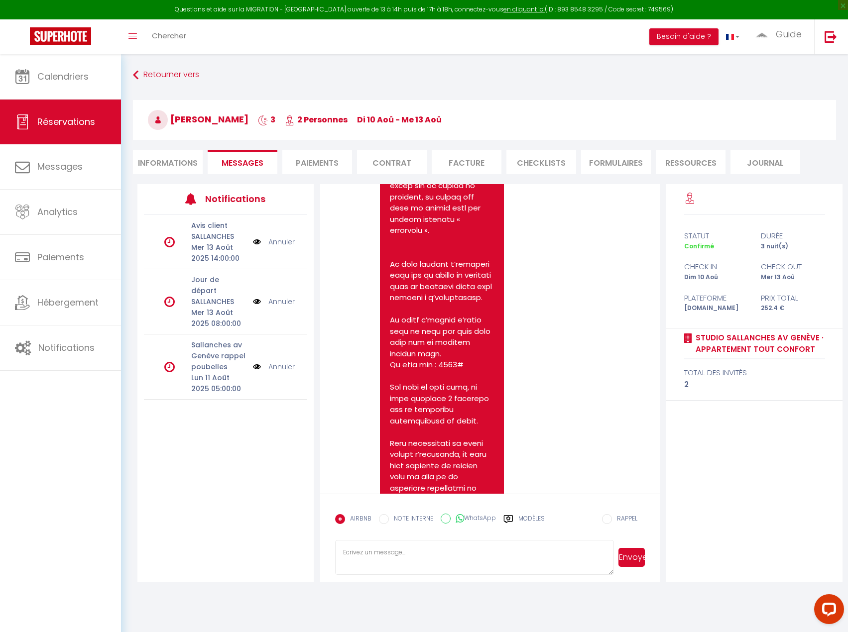
click at [575, 334] on div "Note Sms Dim 10 Août 2025 12:49:10 - mail" at bounding box center [490, 376] width 310 height 709
click at [106, 75] on link "Calendriers" at bounding box center [60, 76] width 121 height 45
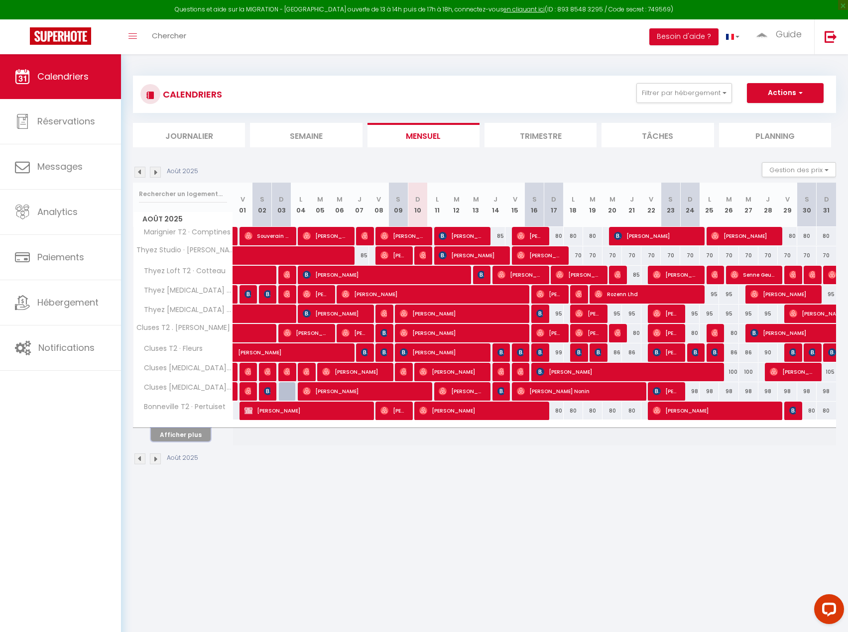
drag, startPoint x: 189, startPoint y: 431, endPoint x: 755, endPoint y: 0, distance: 711.5
click at [191, 429] on button "Afficher plus" at bounding box center [181, 434] width 60 height 13
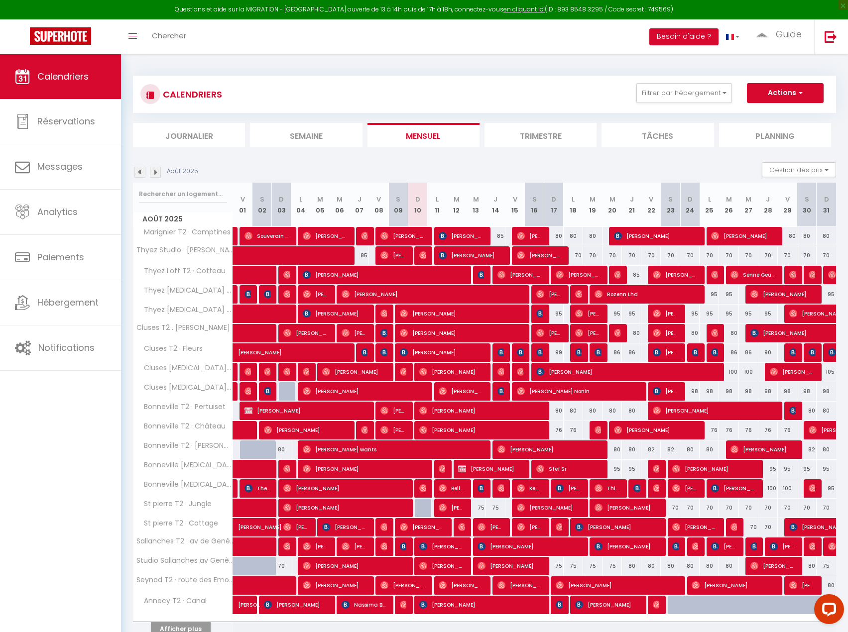
scroll to position [54, 0]
